Goal: Task Accomplishment & Management: Use online tool/utility

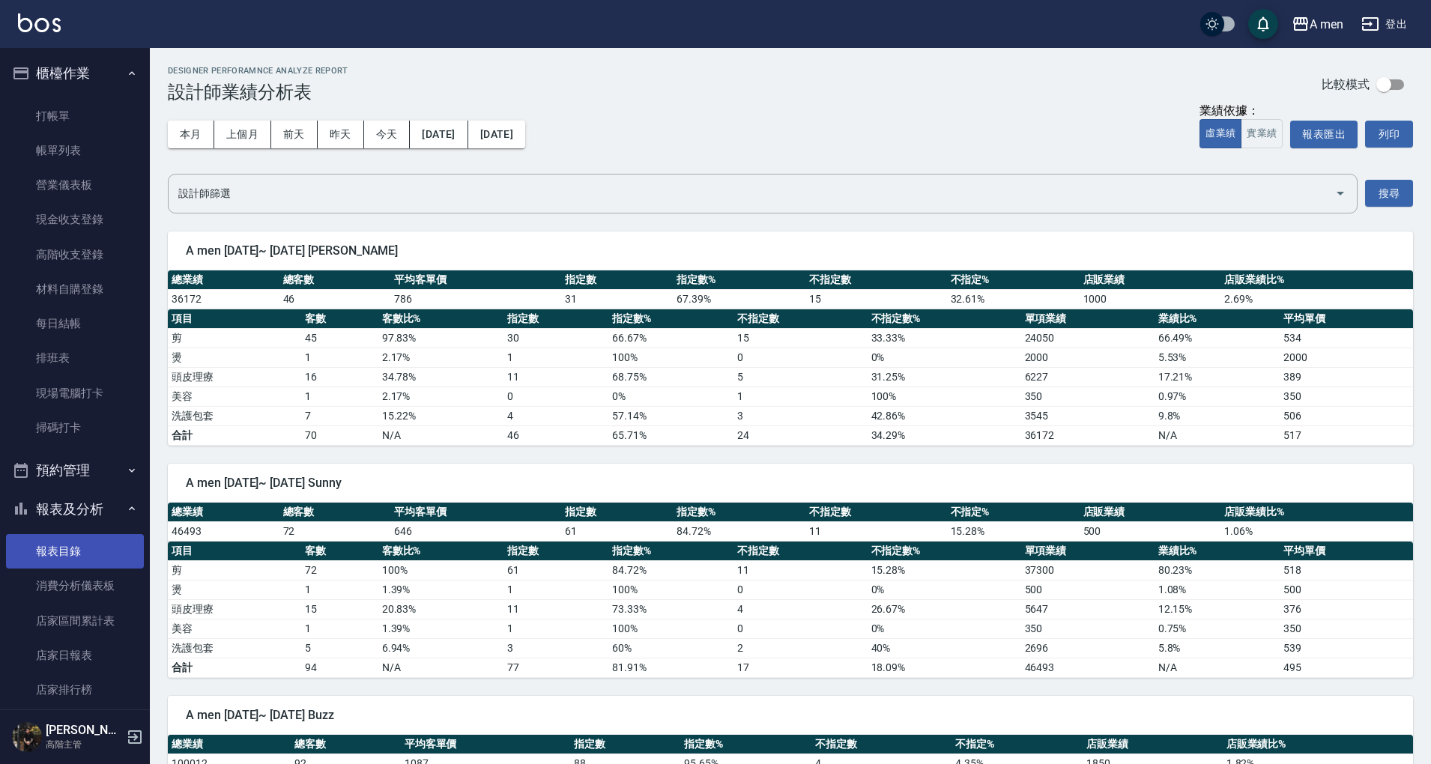
click at [85, 554] on link "報表目錄" at bounding box center [75, 551] width 138 height 34
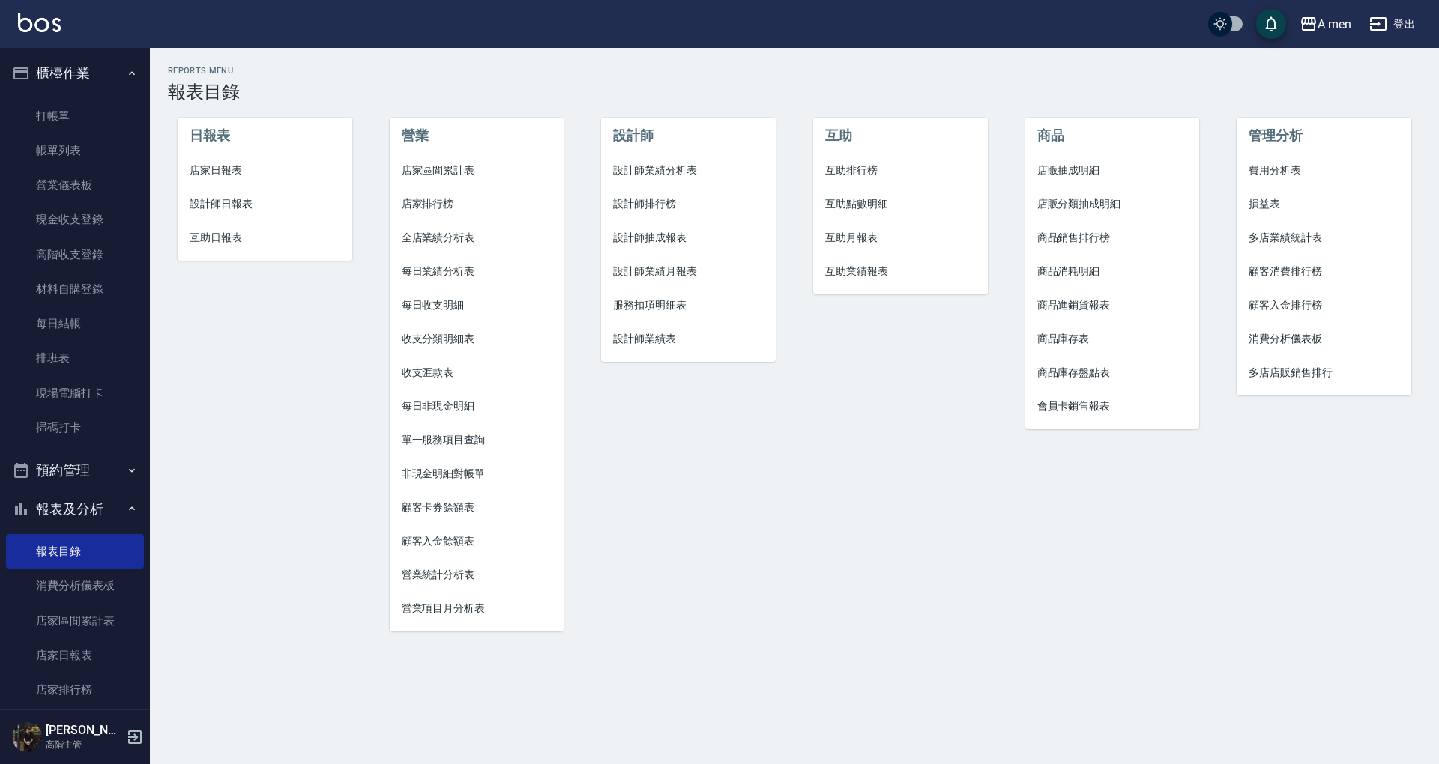
click at [902, 207] on span "互助點數明細" at bounding box center [900, 204] width 151 height 16
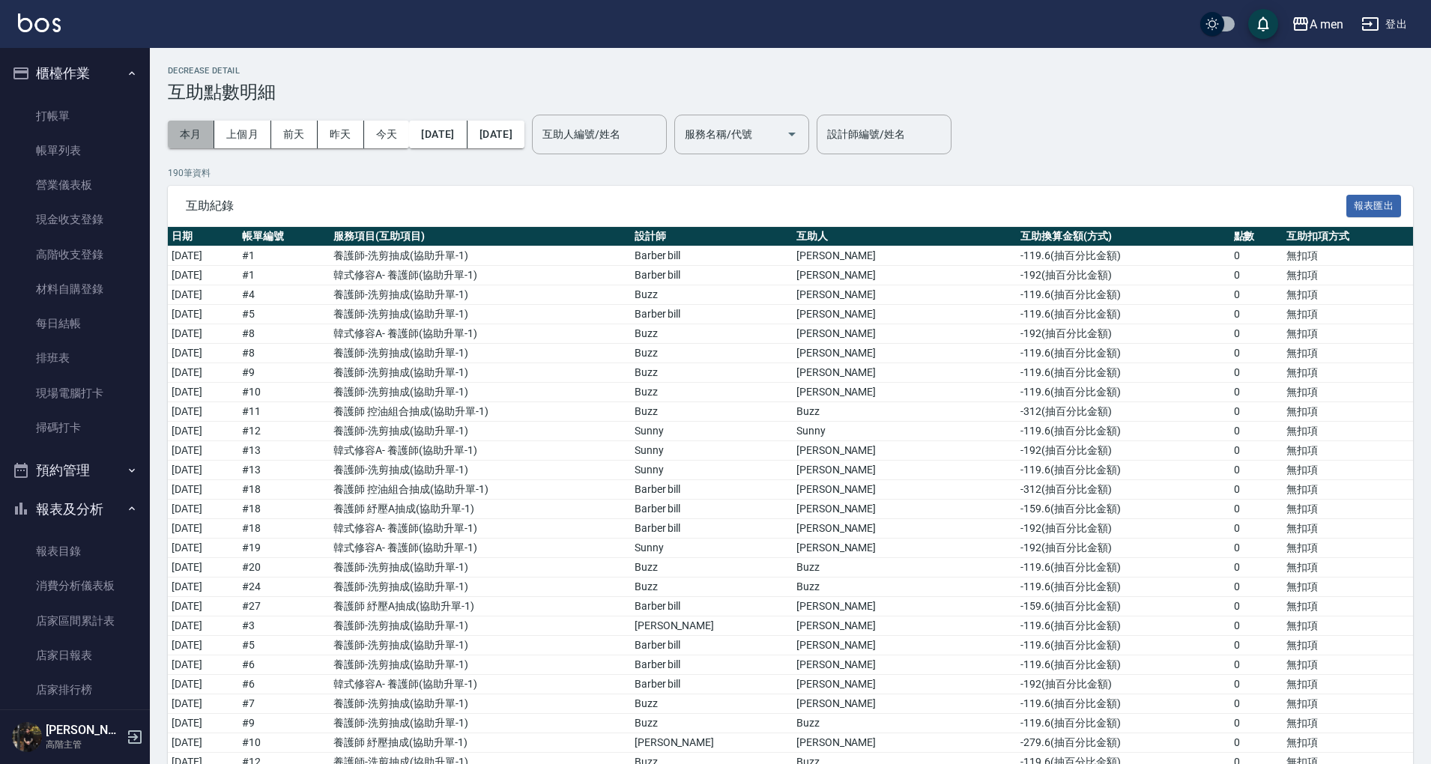
click at [190, 132] on button "本月" at bounding box center [191, 135] width 46 height 28
click at [375, 126] on button "今天" at bounding box center [387, 135] width 46 height 28
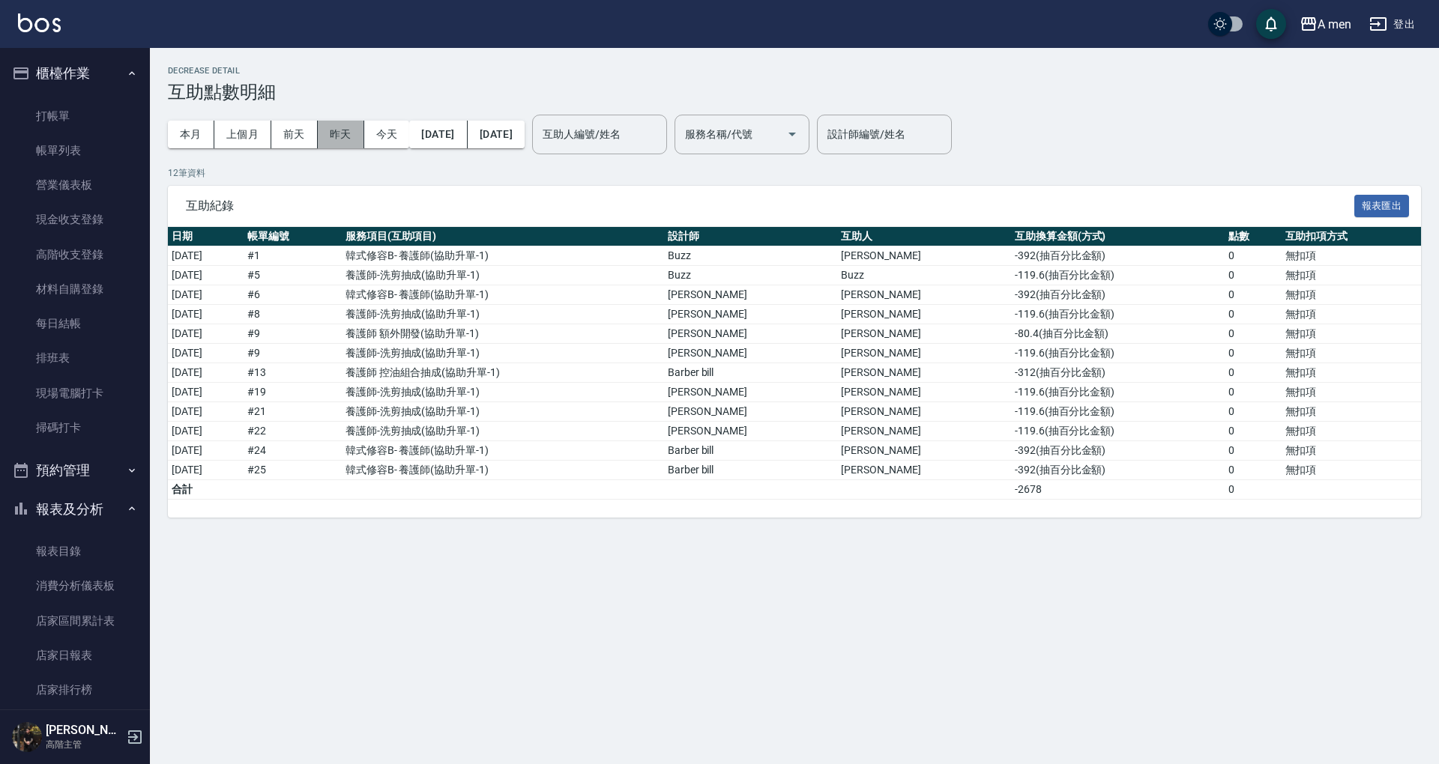
click at [324, 125] on button "昨天" at bounding box center [341, 135] width 46 height 28
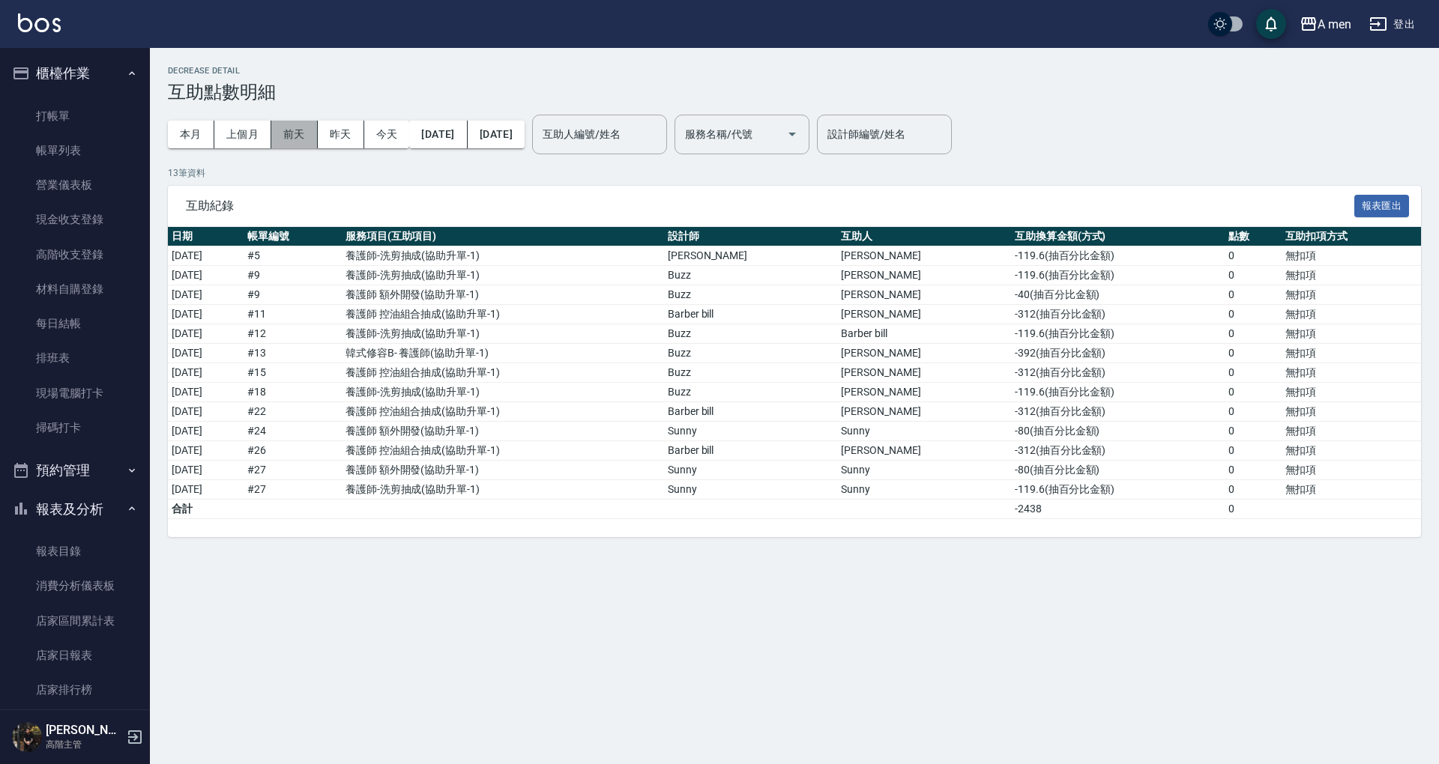
click at [306, 143] on button "前天" at bounding box center [294, 135] width 46 height 28
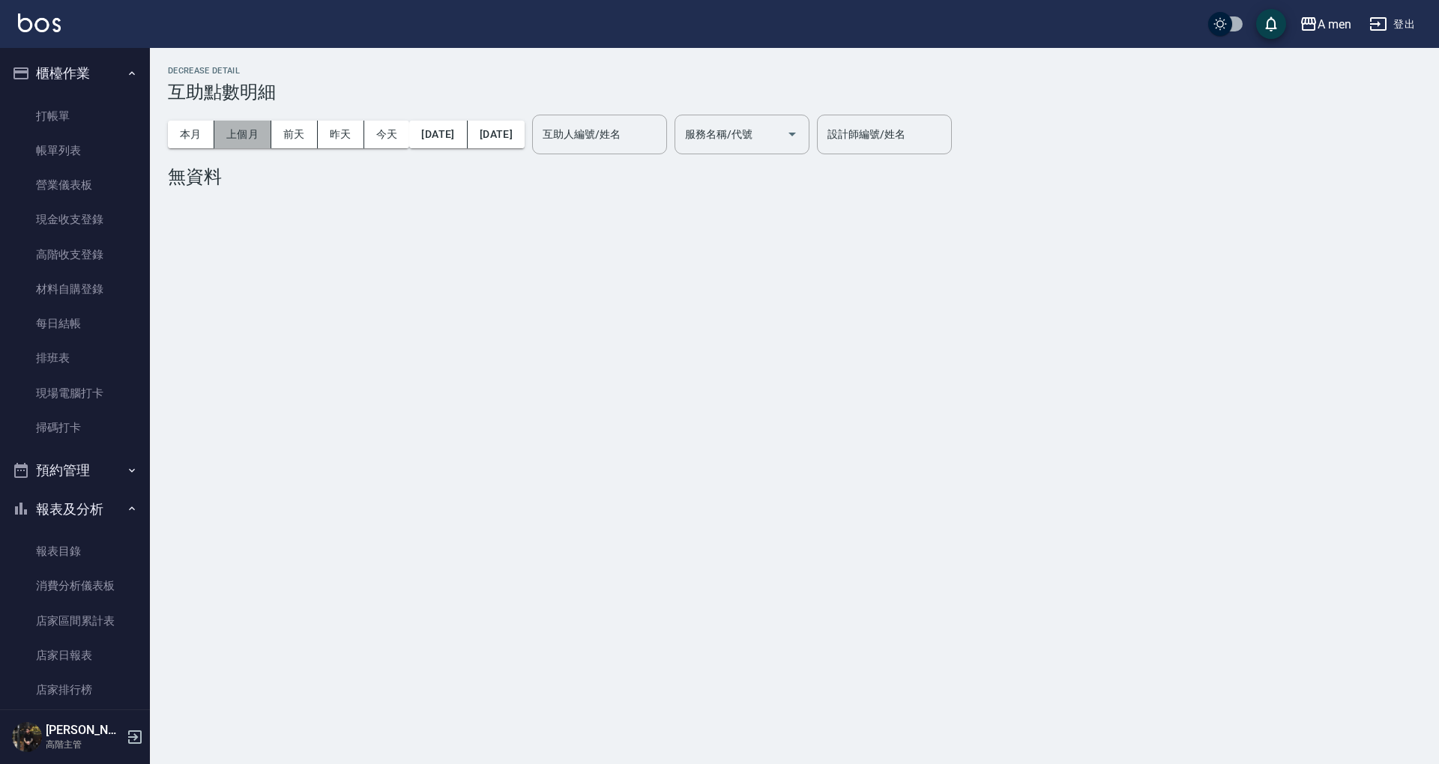
click at [259, 140] on button "上個月" at bounding box center [242, 135] width 57 height 28
click at [303, 132] on button "前天" at bounding box center [294, 135] width 46 height 28
click at [438, 135] on button "[DATE]" at bounding box center [438, 135] width 58 height 28
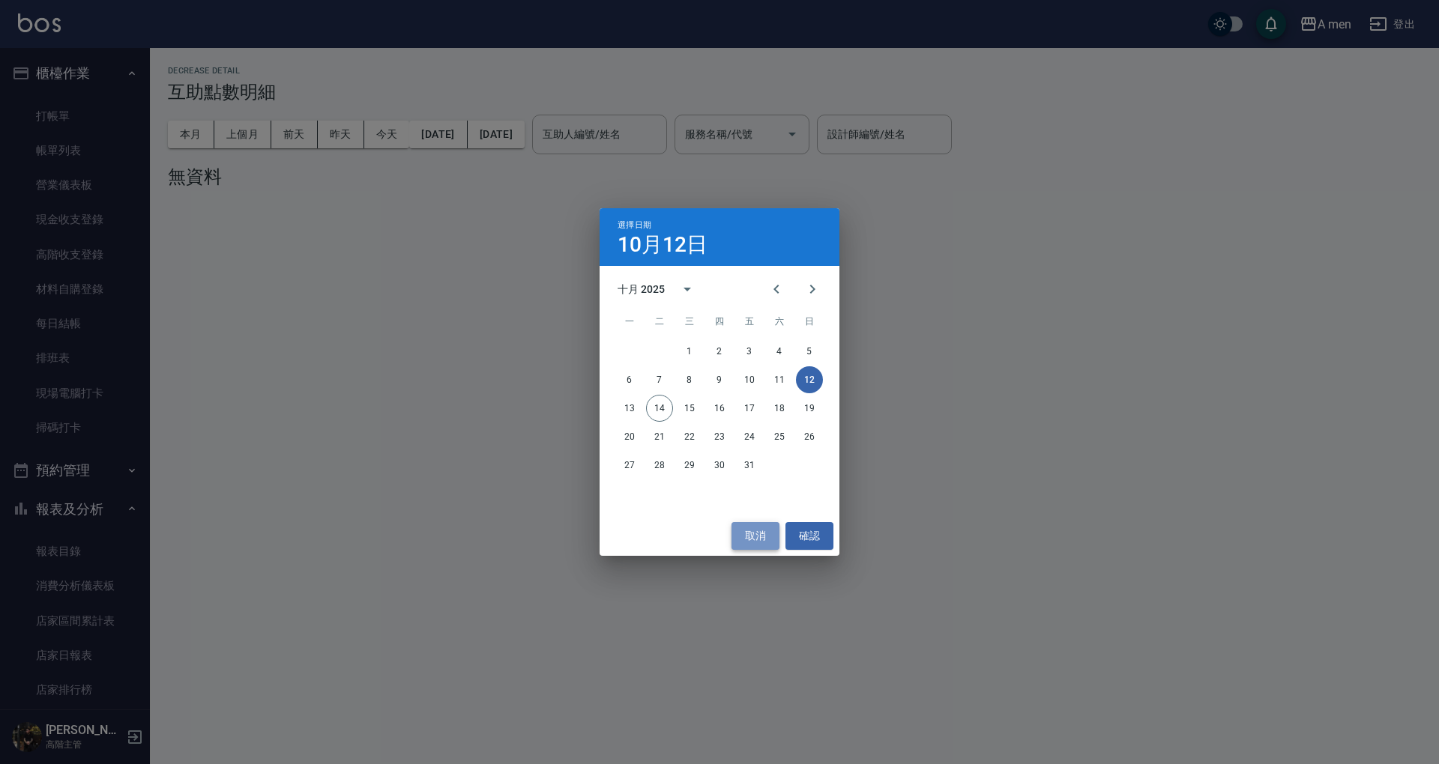
click at [754, 541] on button "取消" at bounding box center [755, 536] width 48 height 28
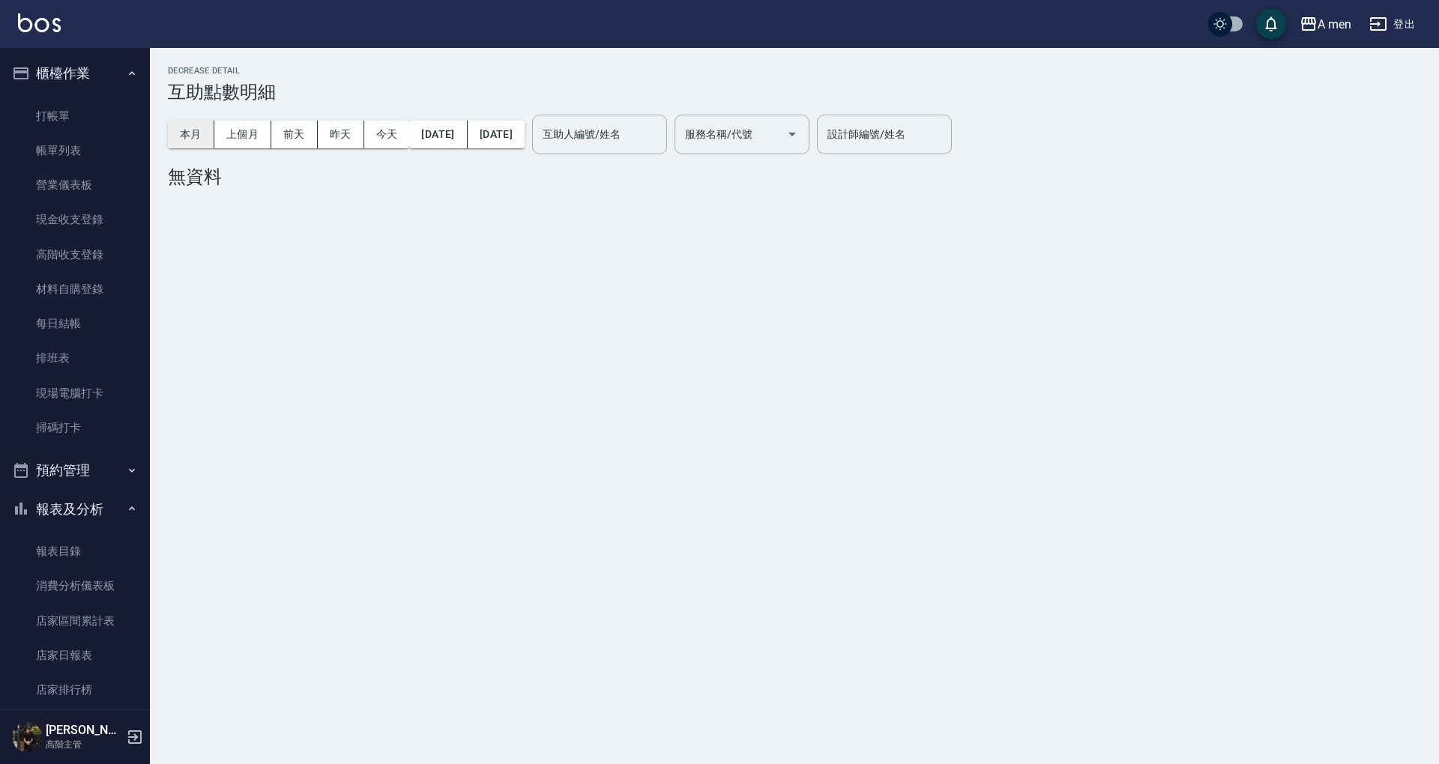
click at [181, 127] on button "本月" at bounding box center [191, 135] width 46 height 28
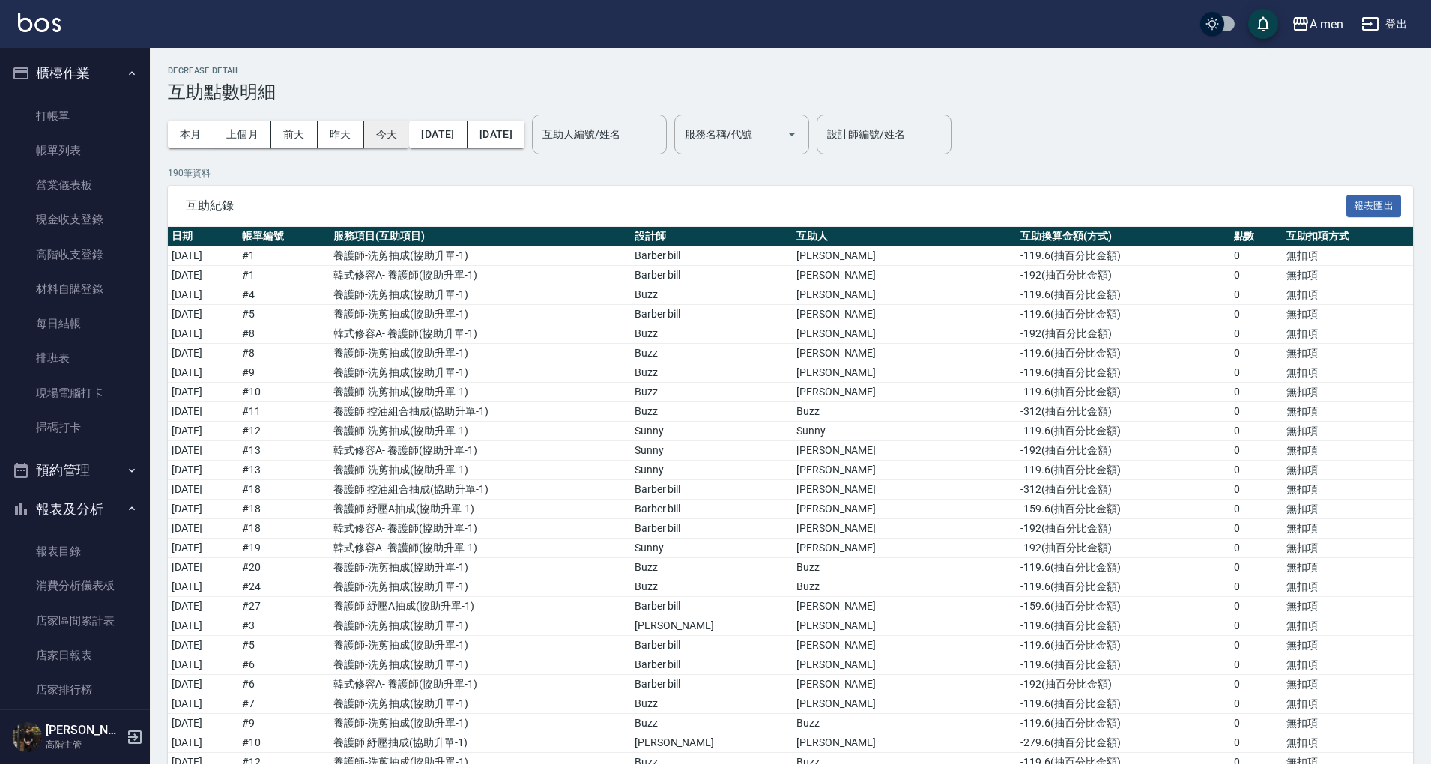
drag, startPoint x: 186, startPoint y: 126, endPoint x: 403, endPoint y: 139, distance: 217.7
click at [186, 126] on button "本月" at bounding box center [191, 135] width 46 height 28
click at [1368, 204] on button "報表匯出" at bounding box center [1373, 206] width 55 height 23
